Goal: Find contact information: Find contact information

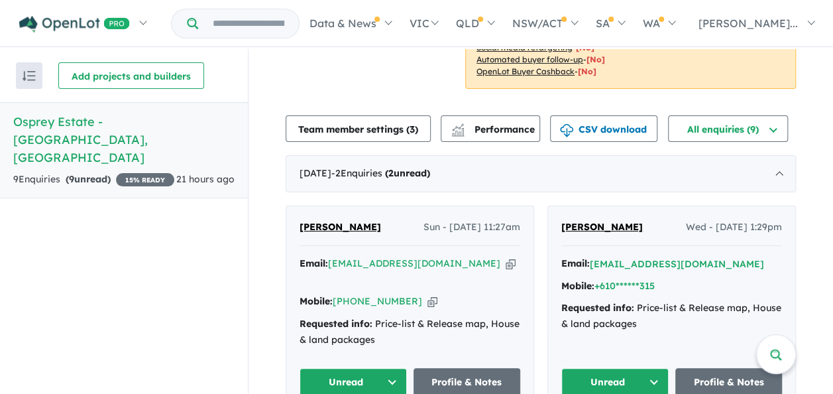
scroll to position [398, 0]
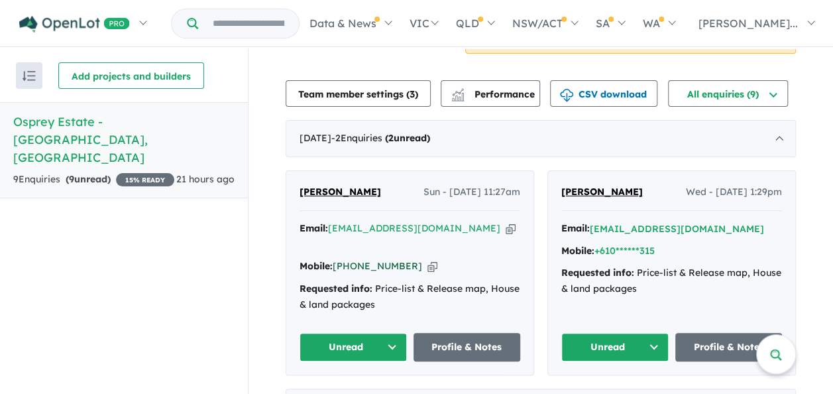
drag, startPoint x: 403, startPoint y: 252, endPoint x: 337, endPoint y: 255, distance: 66.3
click at [337, 259] on div "Mobile: +61 422 901 873 Copied!" at bounding box center [410, 267] width 221 height 16
copy link "61 422 901 873"
click at [640, 227] on button "[EMAIL_ADDRESS][DOMAIN_NAME]" at bounding box center [677, 229] width 174 height 14
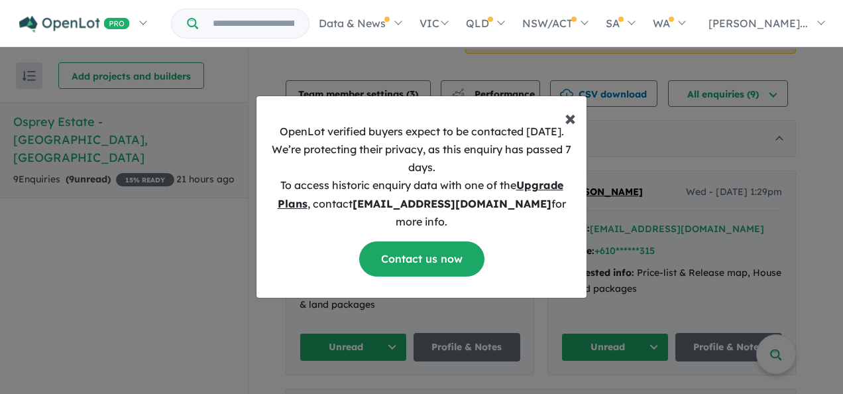
click at [570, 121] on span "×" at bounding box center [570, 117] width 11 height 27
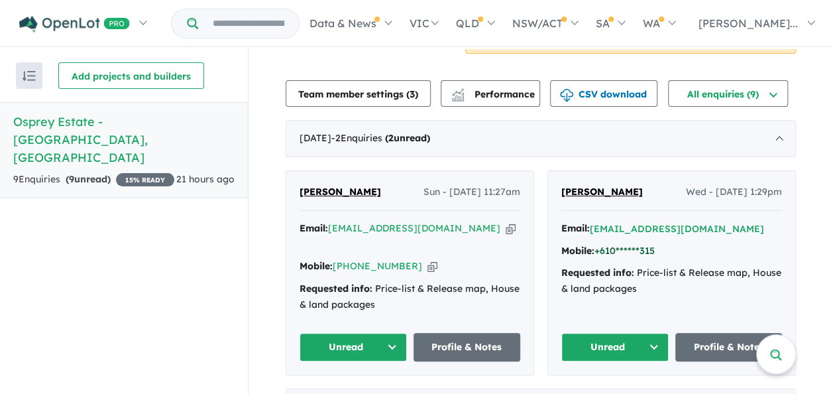
click at [639, 247] on button "+610******315" at bounding box center [625, 251] width 60 height 14
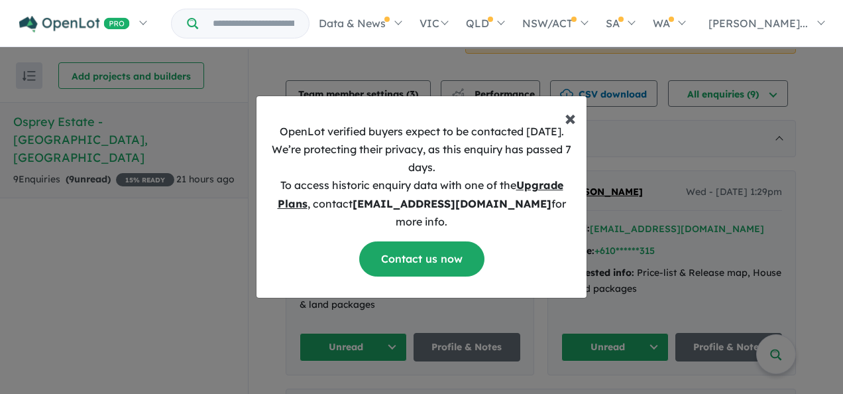
click at [573, 125] on span "×" at bounding box center [570, 117] width 11 height 27
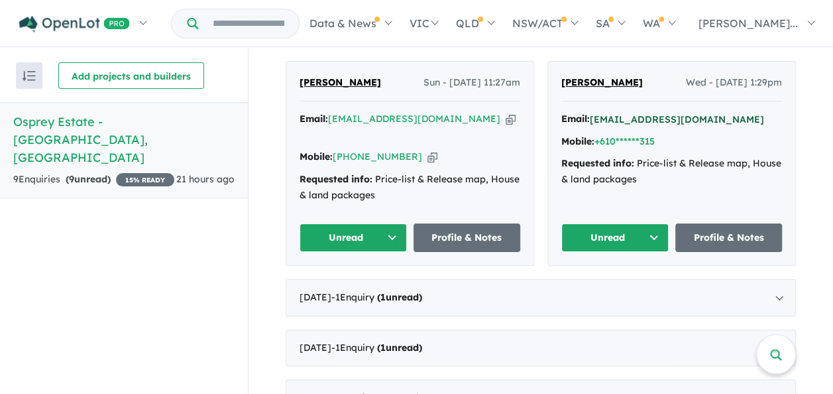
scroll to position [530, 0]
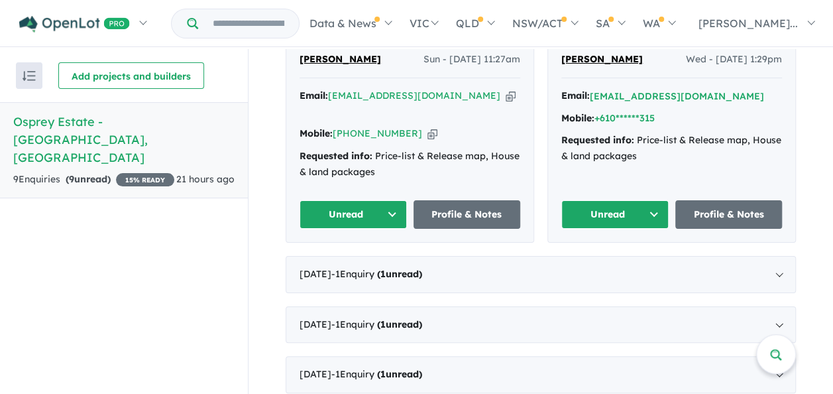
drag, startPoint x: 642, startPoint y: 60, endPoint x: 553, endPoint y: 60, distance: 88.8
click at [553, 60] on div "Cathryn Gartrell Wed - 17/09/2025, 1:29pm Email: *****@iinet.net.au Mobile: +61…" at bounding box center [671, 140] width 247 height 204
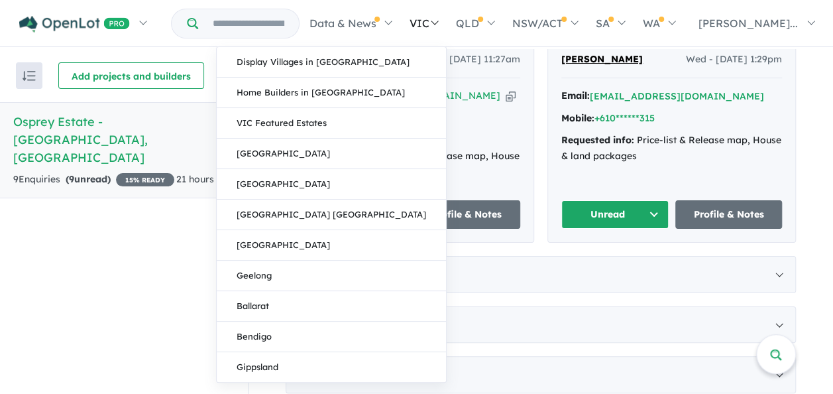
copy span "[PERSON_NAME]"
